Goal: Transaction & Acquisition: Purchase product/service

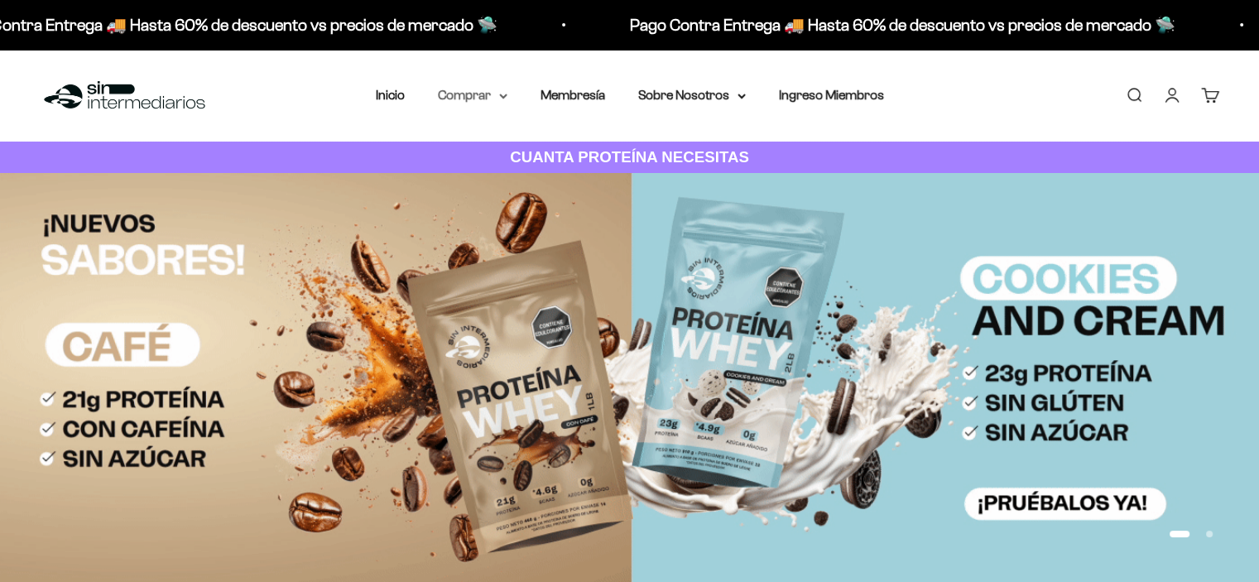
click at [475, 96] on summary "Comprar" at bounding box center [473, 95] width 70 height 22
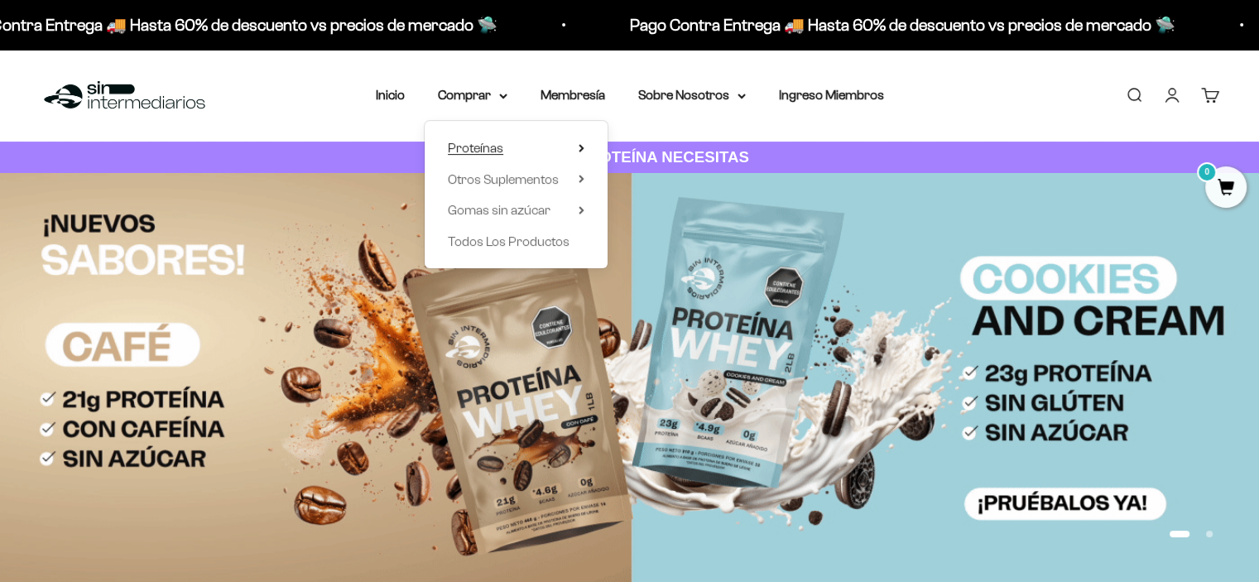
click at [491, 142] on span "Proteínas" at bounding box center [475, 148] width 55 height 14
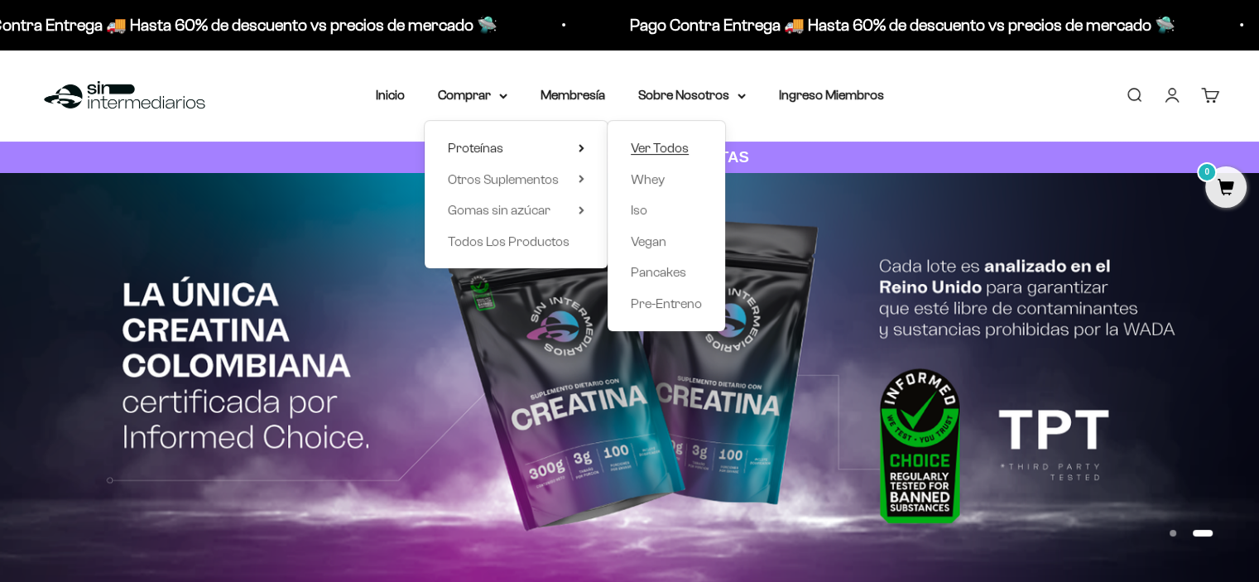
click at [684, 145] on span "Ver Todos" at bounding box center [660, 148] width 58 height 14
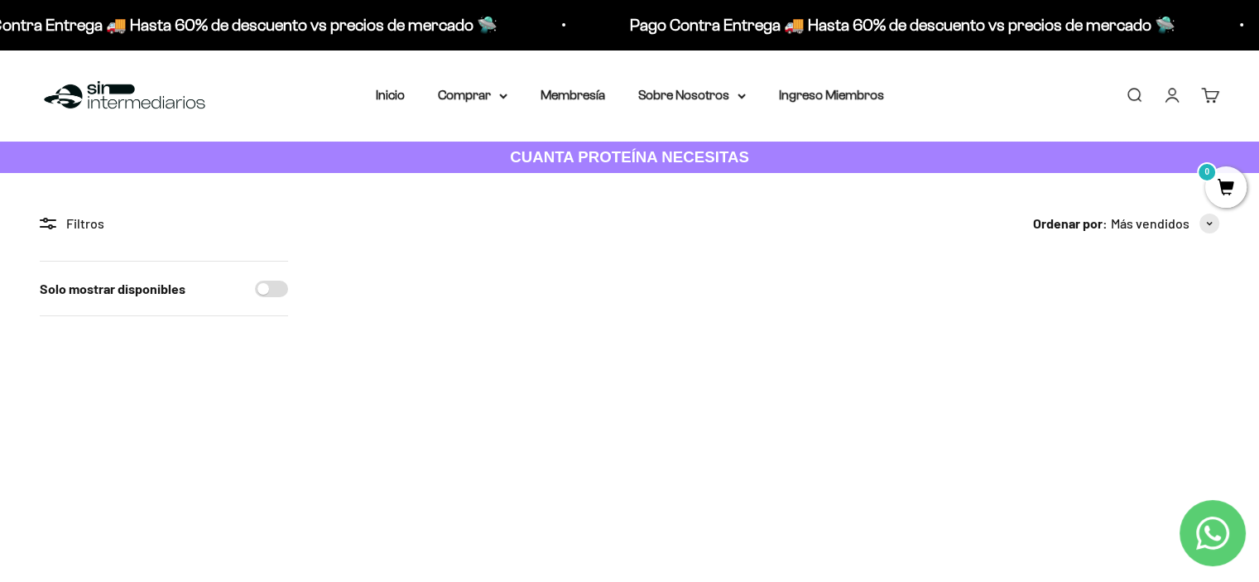
click at [950, 313] on img at bounding box center [956, 342] width 162 height 162
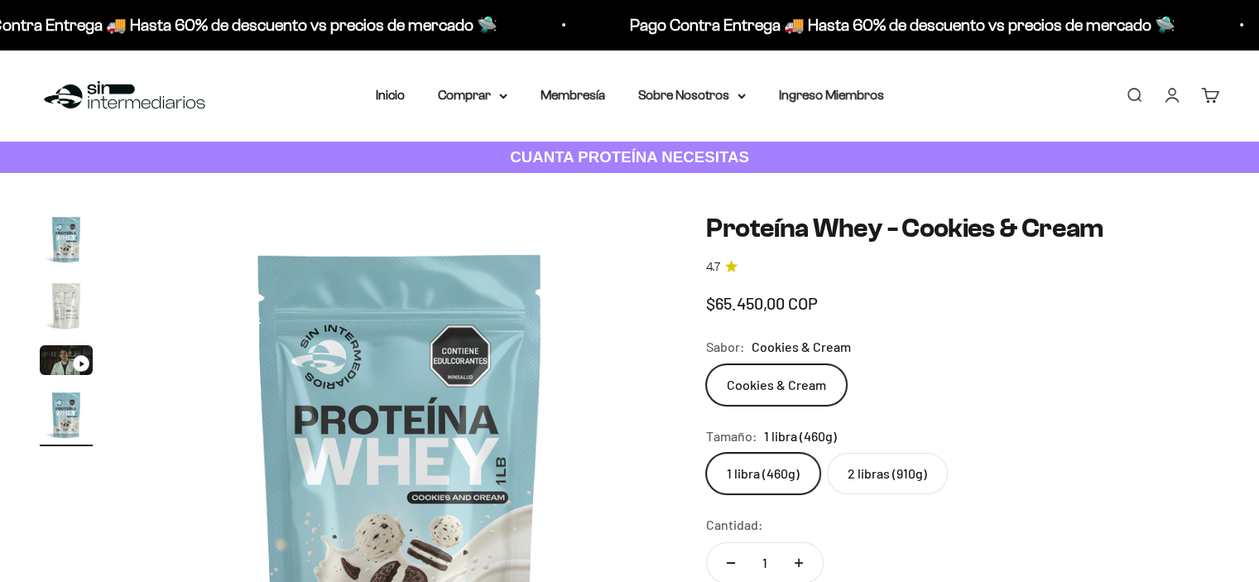
scroll to position [166, 0]
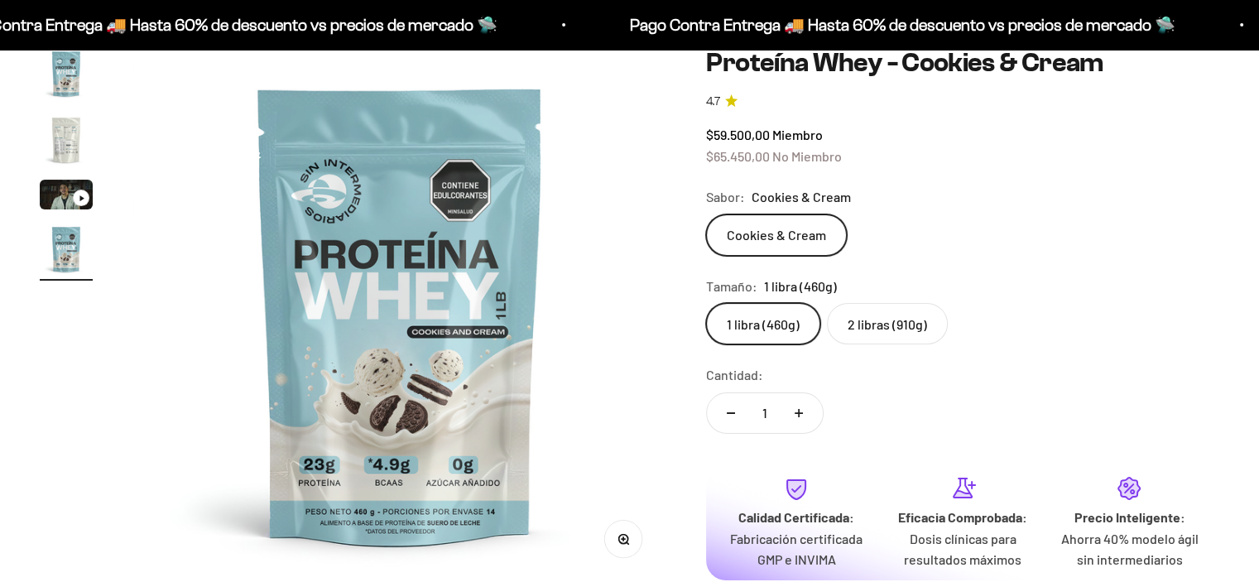
click at [881, 317] on label "2 libras (910g)" at bounding box center [887, 323] width 121 height 41
click at [706, 303] on input "2 libras (910g)" at bounding box center [705, 302] width 1 height 1
radio input "true"
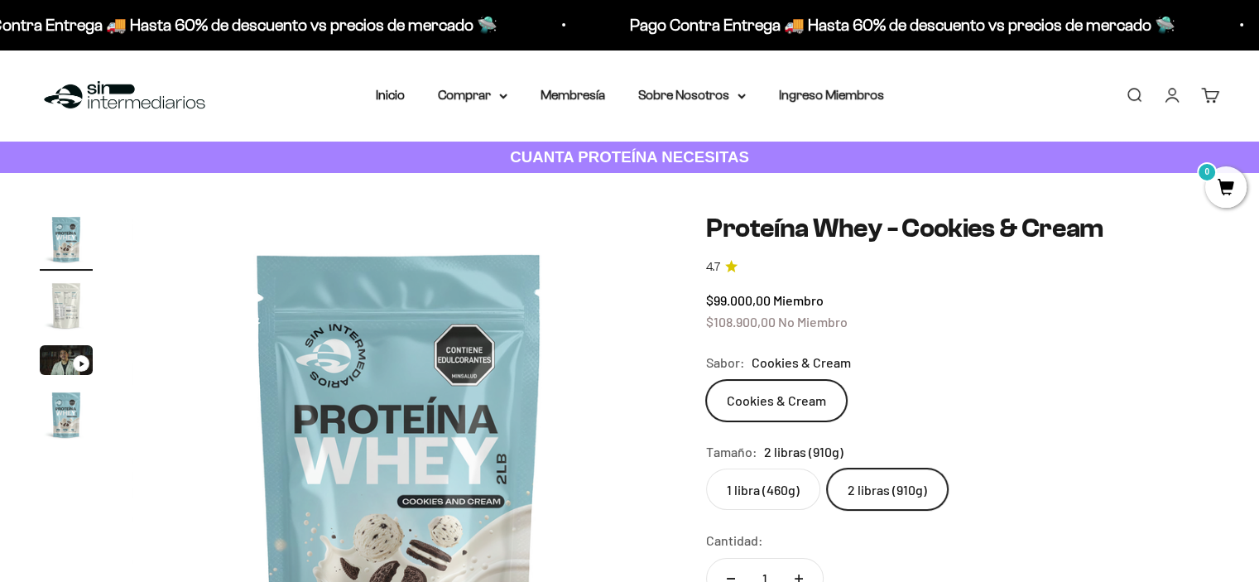
scroll to position [166, 0]
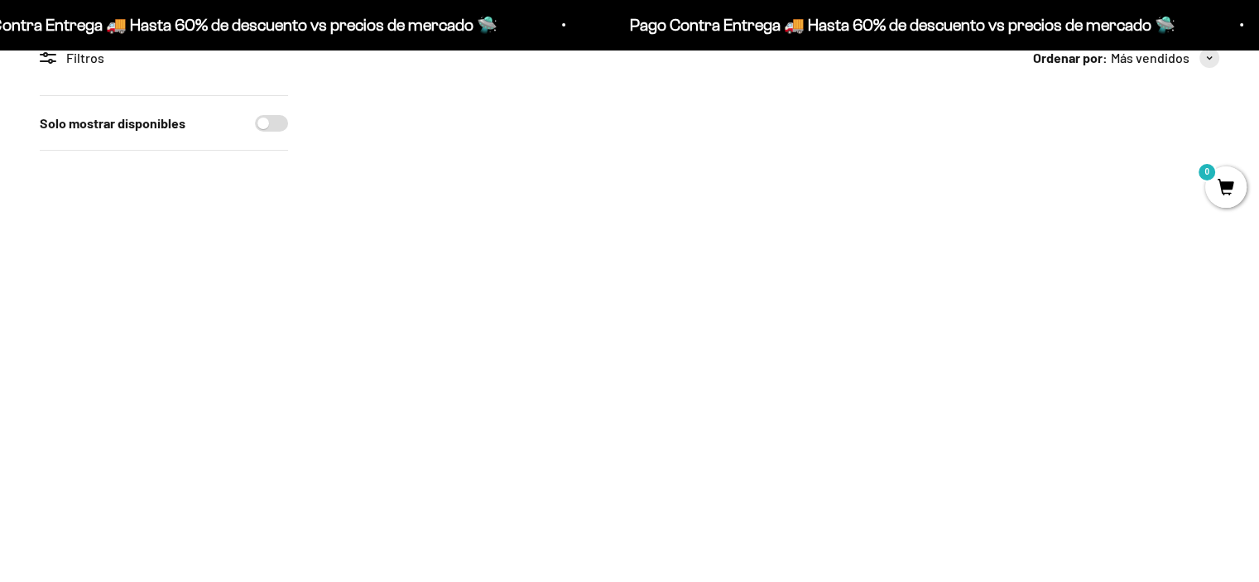
scroll to position [414, 0]
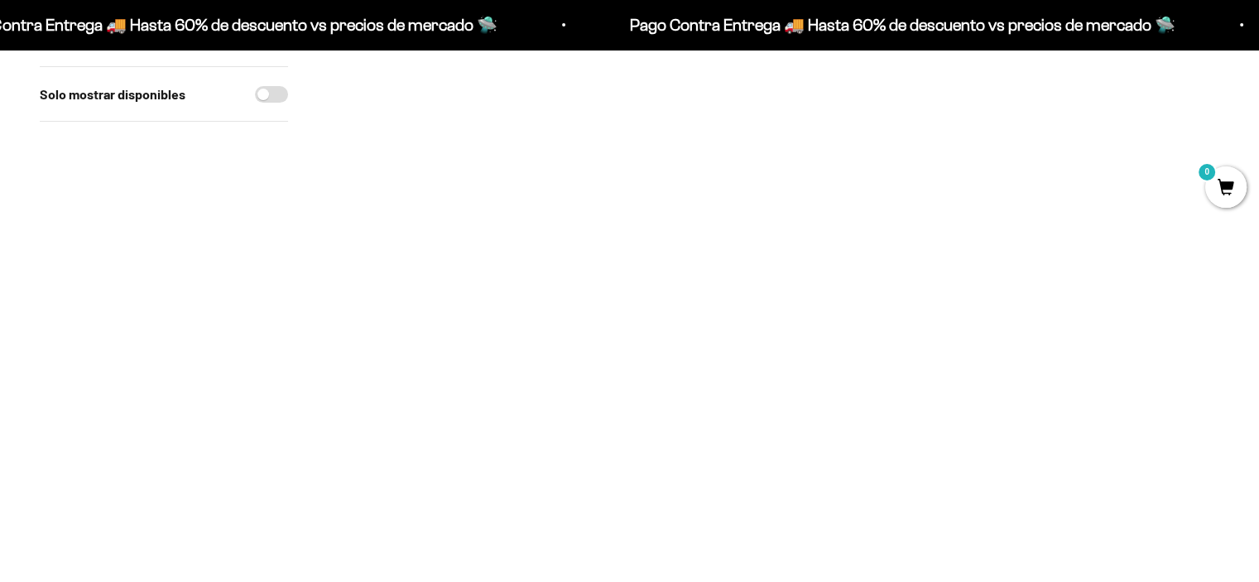
click at [432, 204] on img at bounding box center [409, 236] width 162 height 162
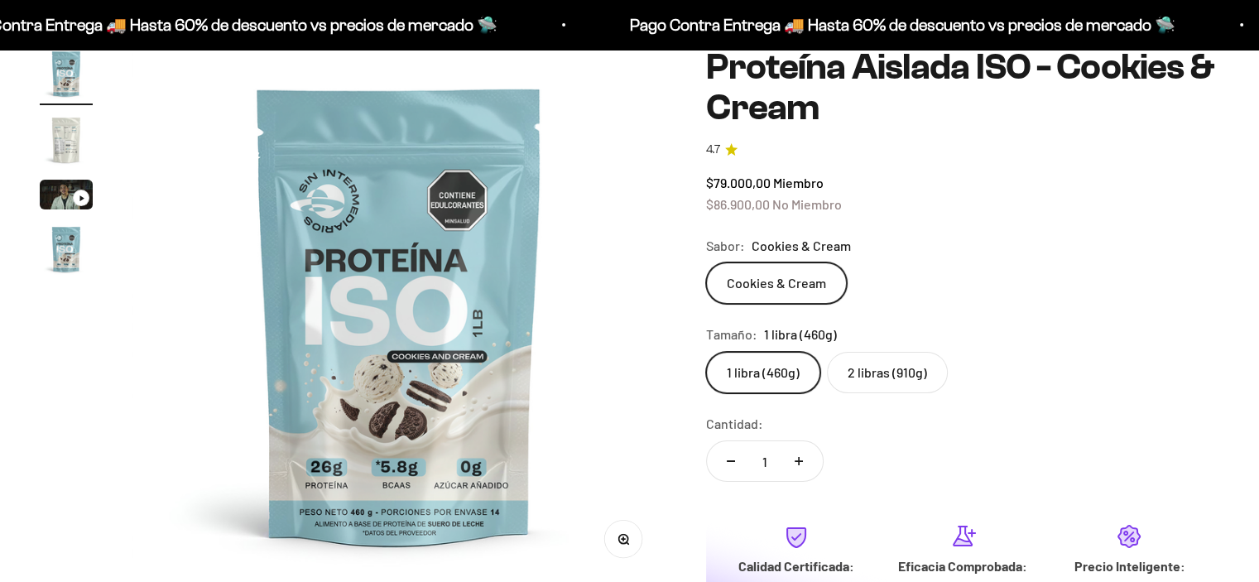
scroll to position [248, 0]
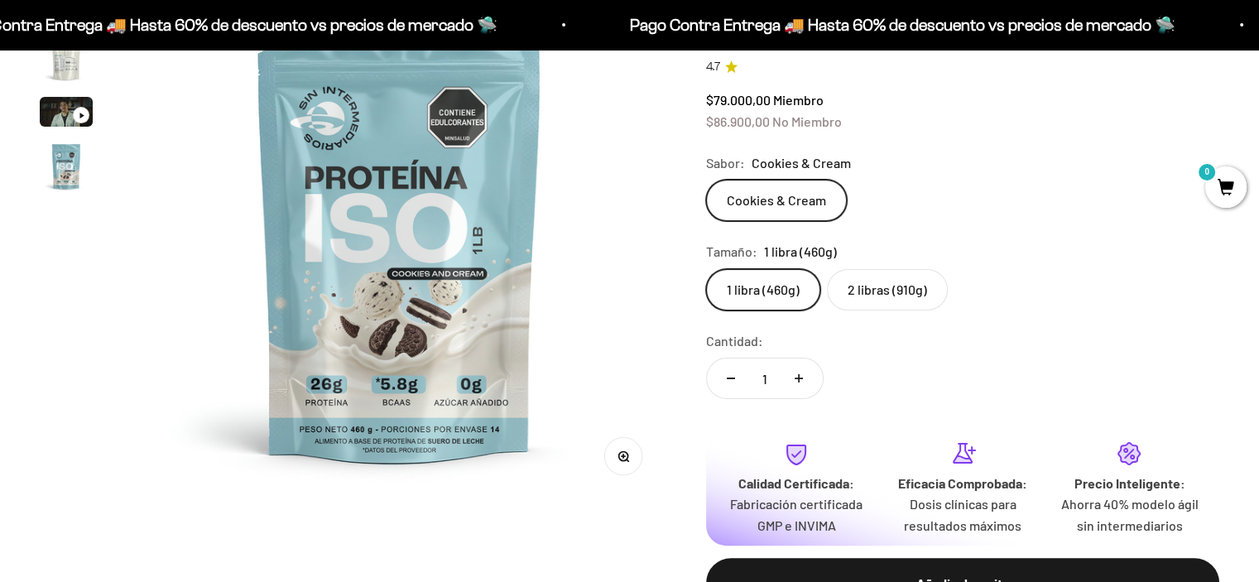
click at [883, 286] on label "2 libras (910g)" at bounding box center [887, 289] width 121 height 41
click at [706, 269] on input "2 libras (910g)" at bounding box center [705, 268] width 1 height 1
